Goal: Task Accomplishment & Management: Complete application form

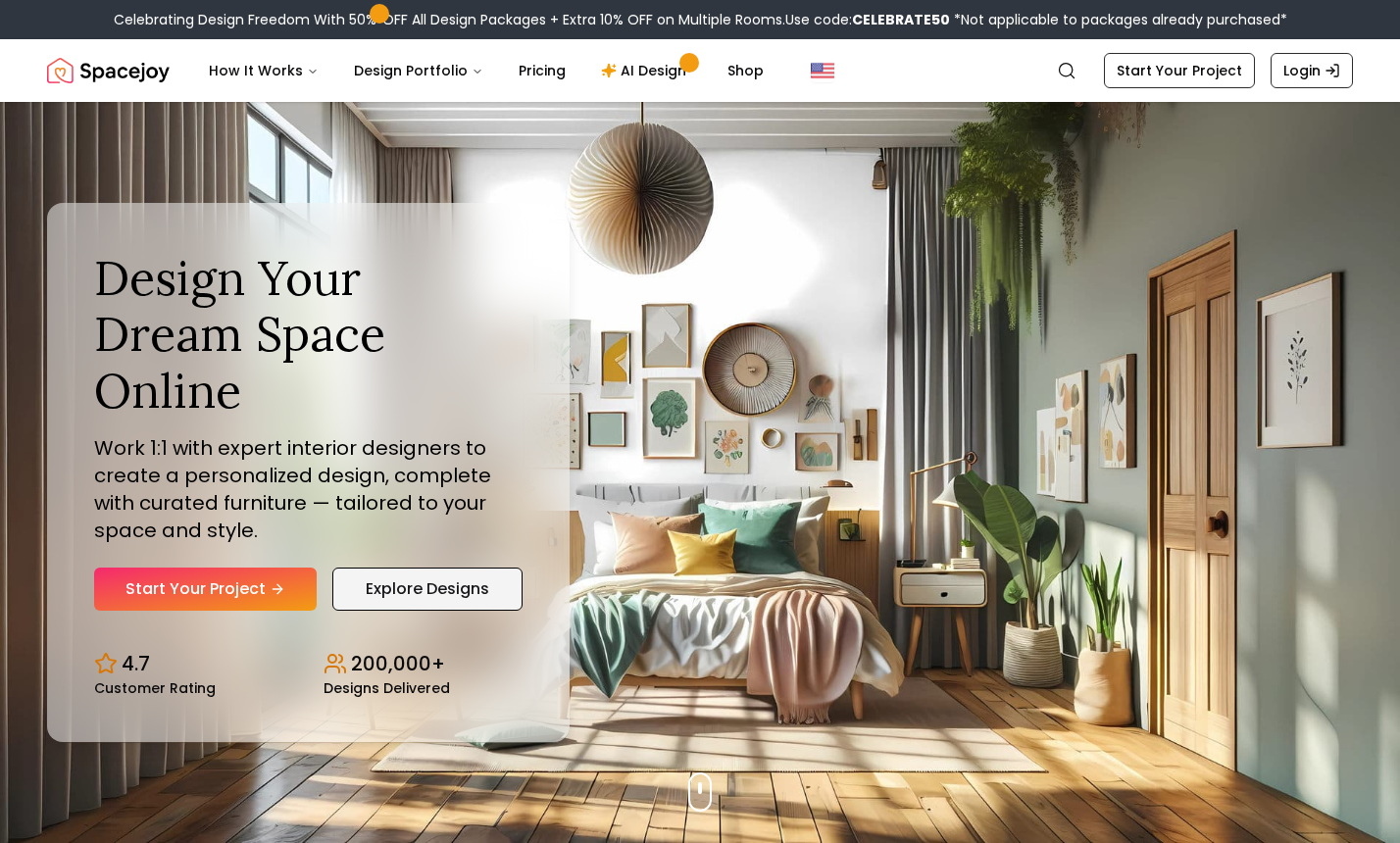
click at [390, 568] on link "Explore Designs" at bounding box center [428, 589] width 190 height 44
click at [644, 76] on link "AI Design" at bounding box center [647, 70] width 123 height 40
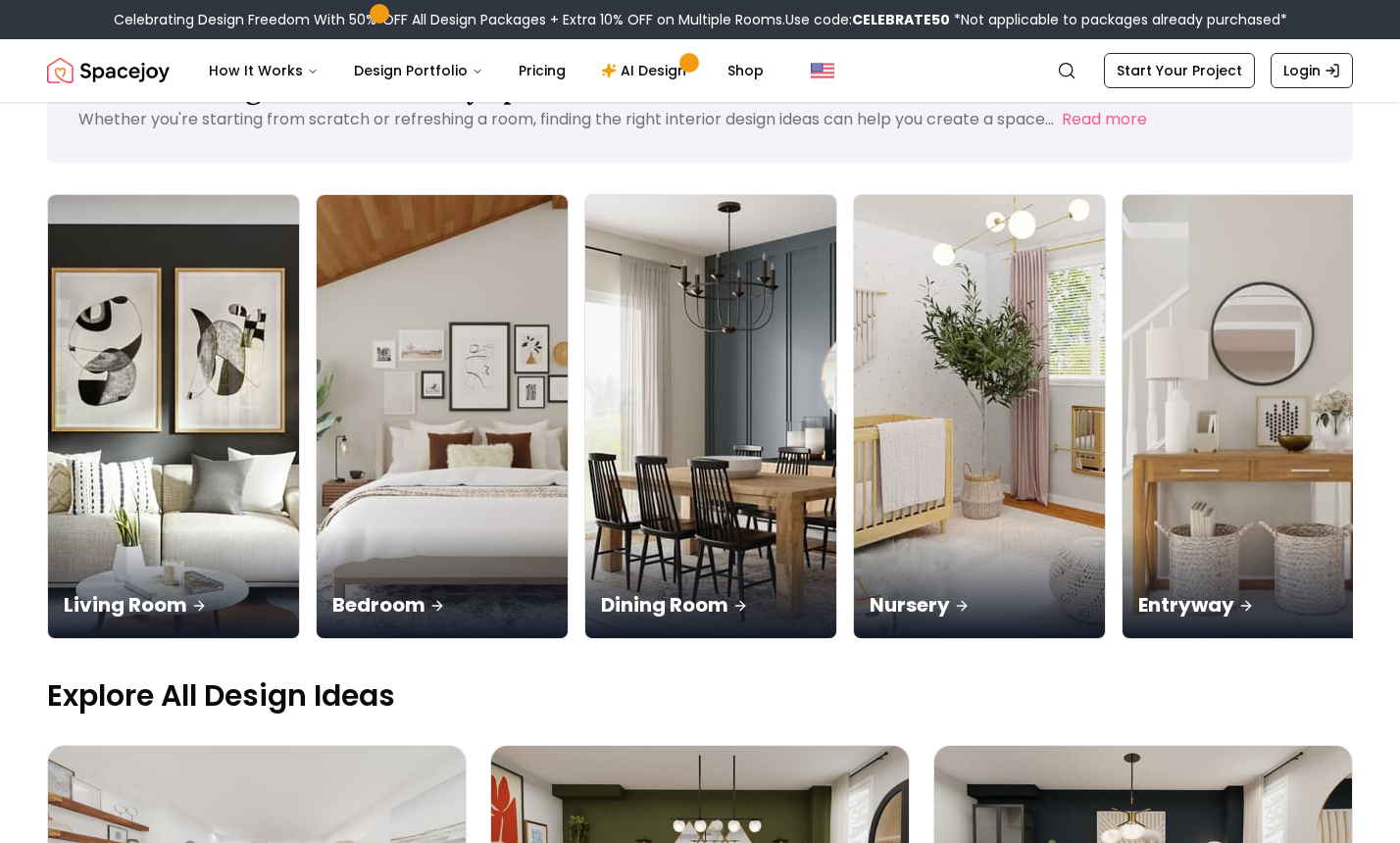
scroll to position [98, 0]
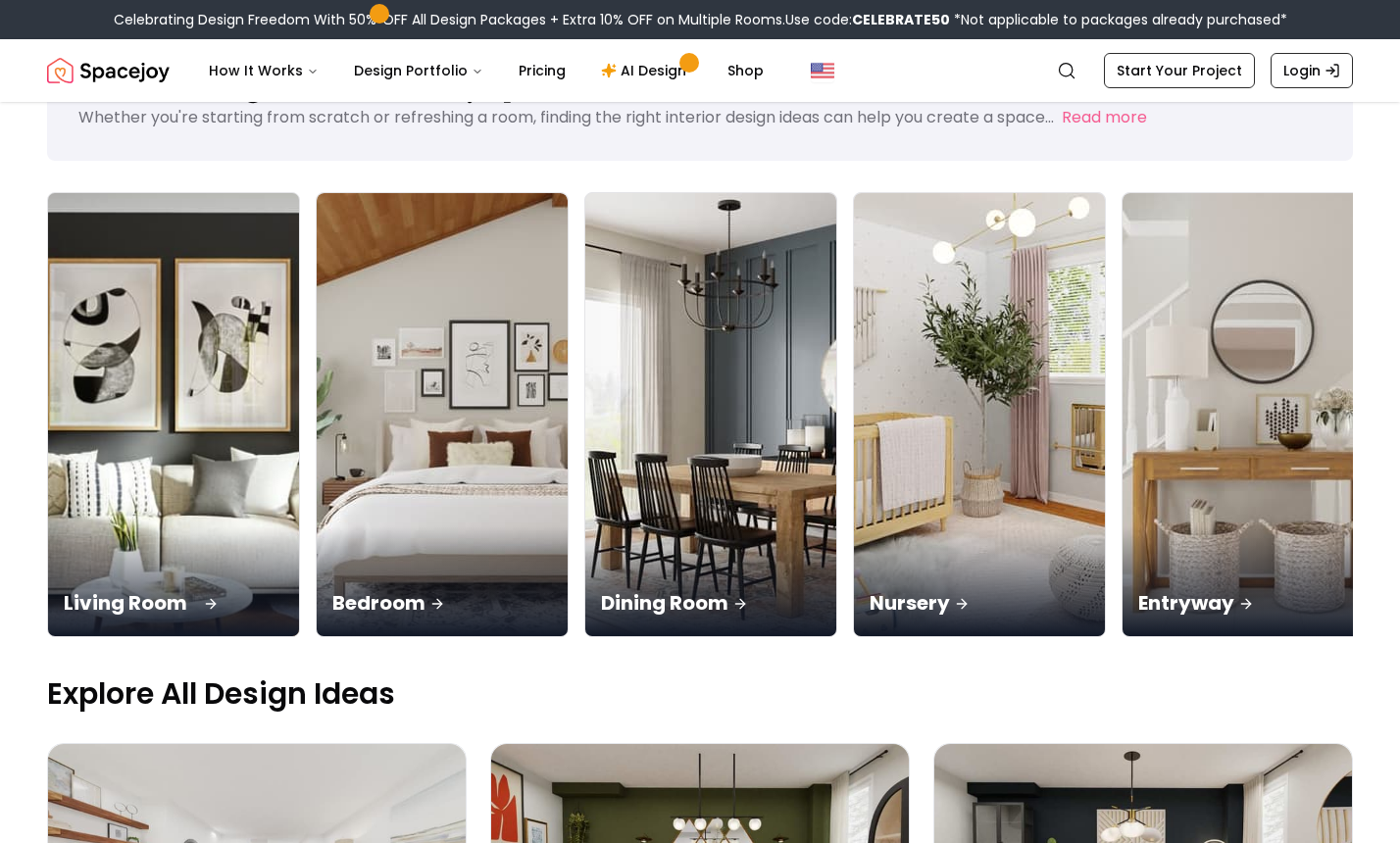
click at [143, 589] on p "Living Room" at bounding box center [173, 603] width 220 height 28
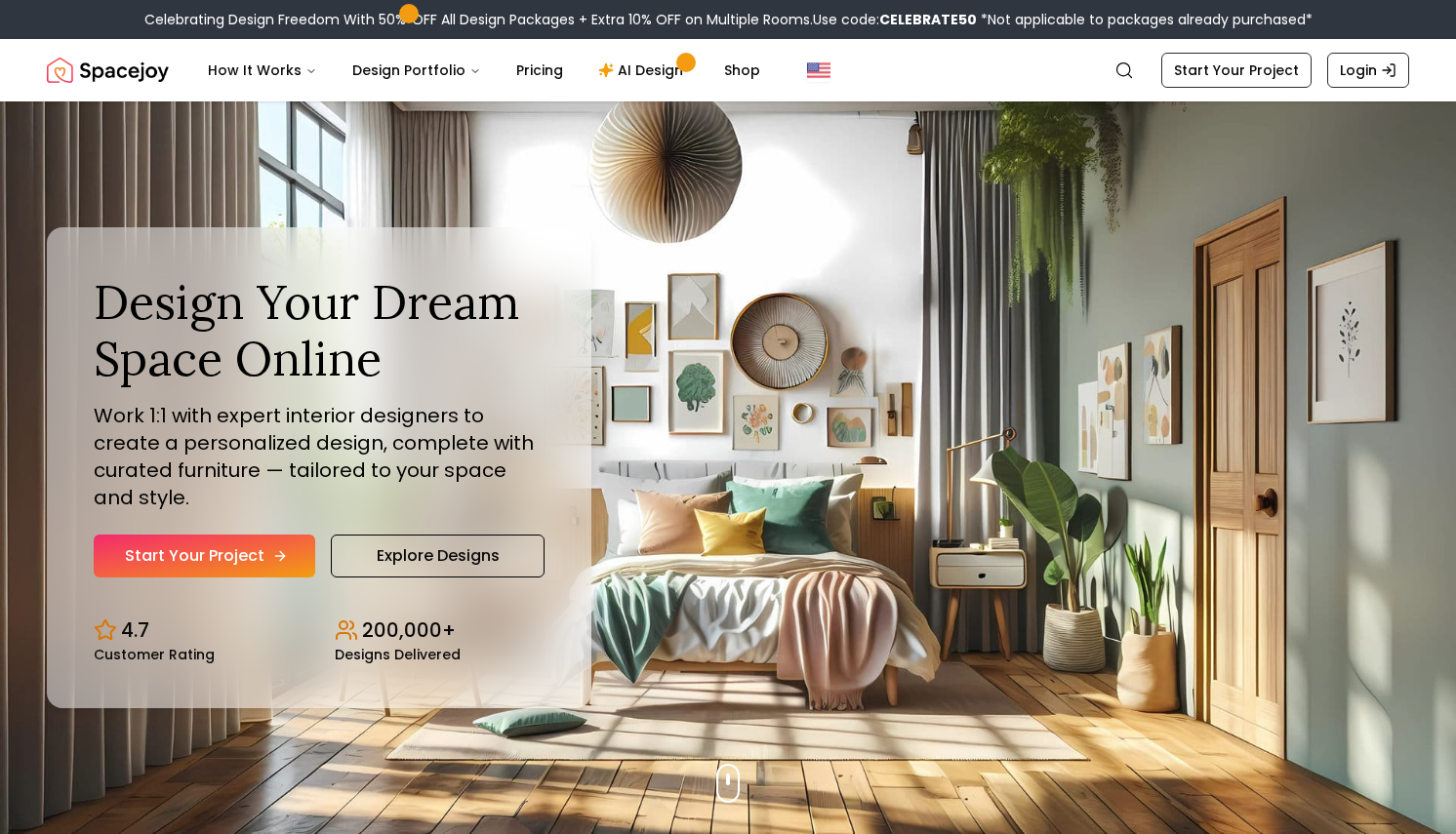
click at [202, 538] on link "Start Your Project" at bounding box center [204, 556] width 222 height 43
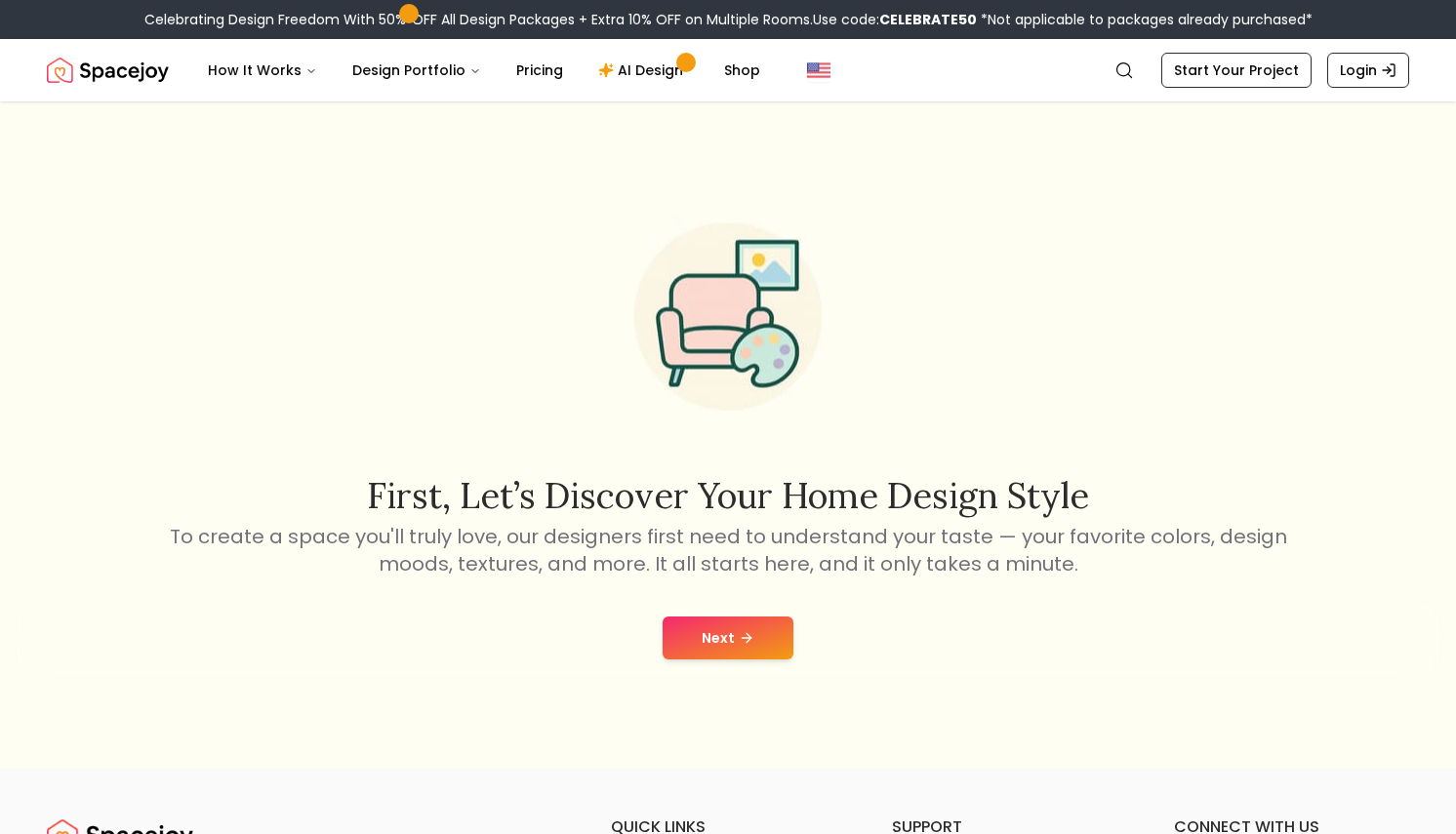
click at [714, 639] on button "Next" at bounding box center [728, 639] width 131 height 43
